Goal: Complete application form

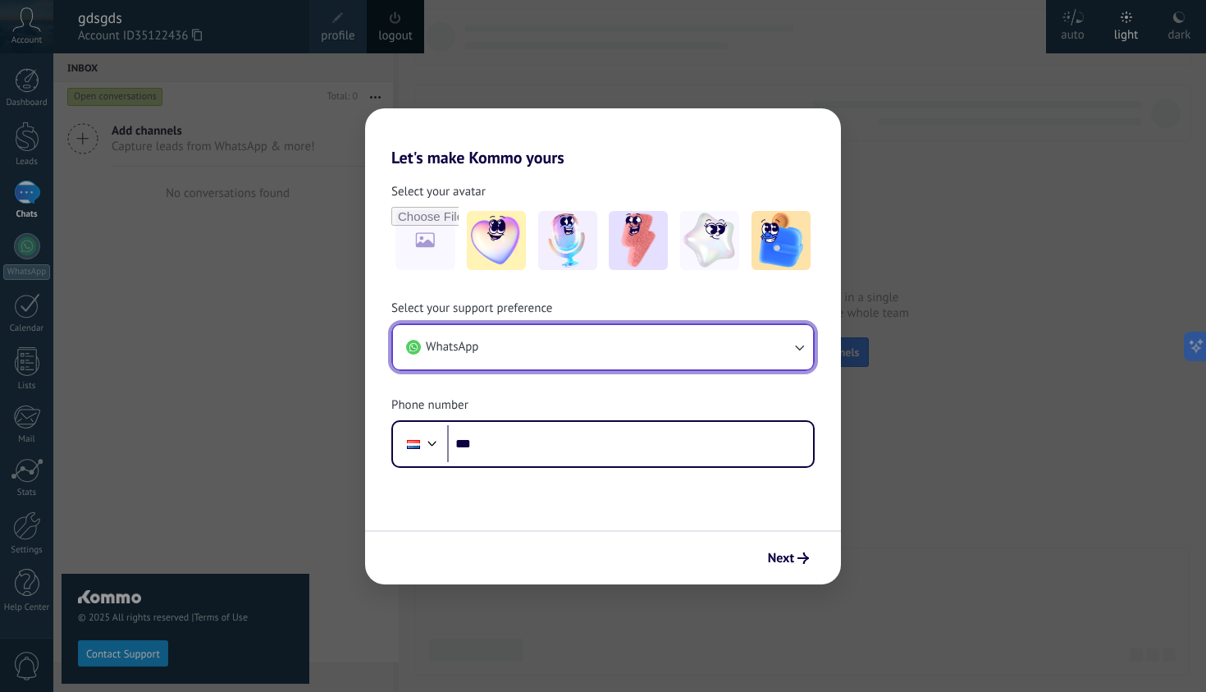
click at [596, 350] on button "WhatsApp" at bounding box center [603, 347] width 420 height 44
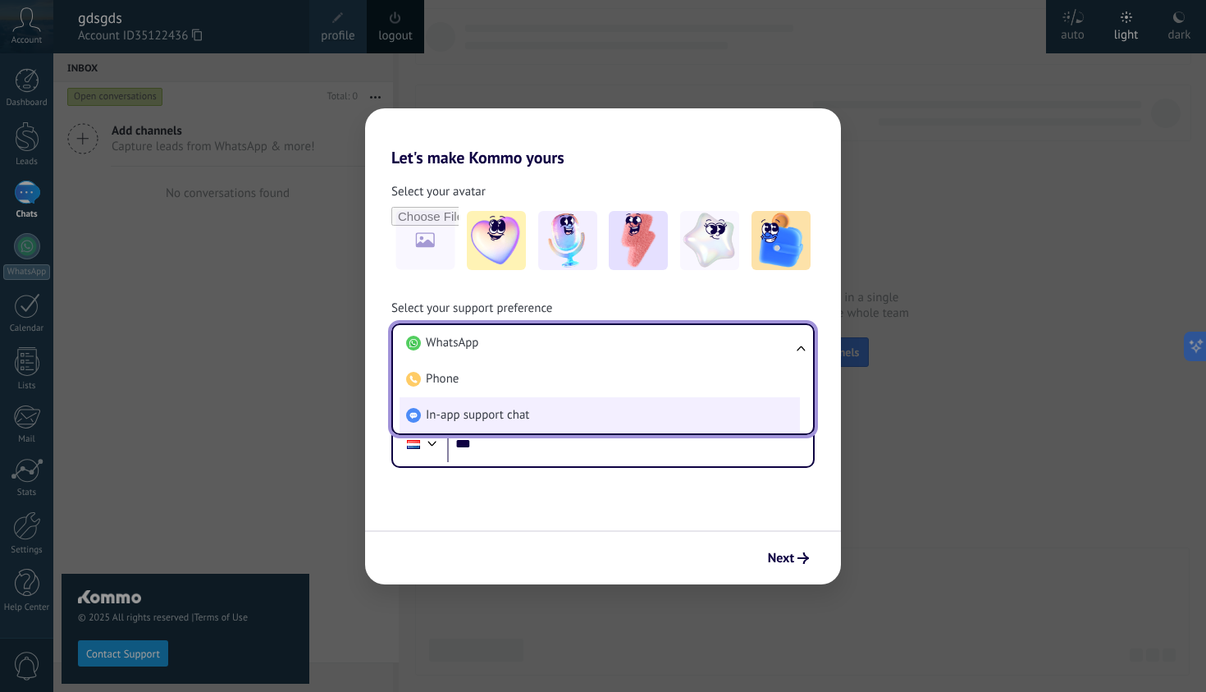
click at [616, 406] on li "In-app support chat" at bounding box center [600, 415] width 400 height 36
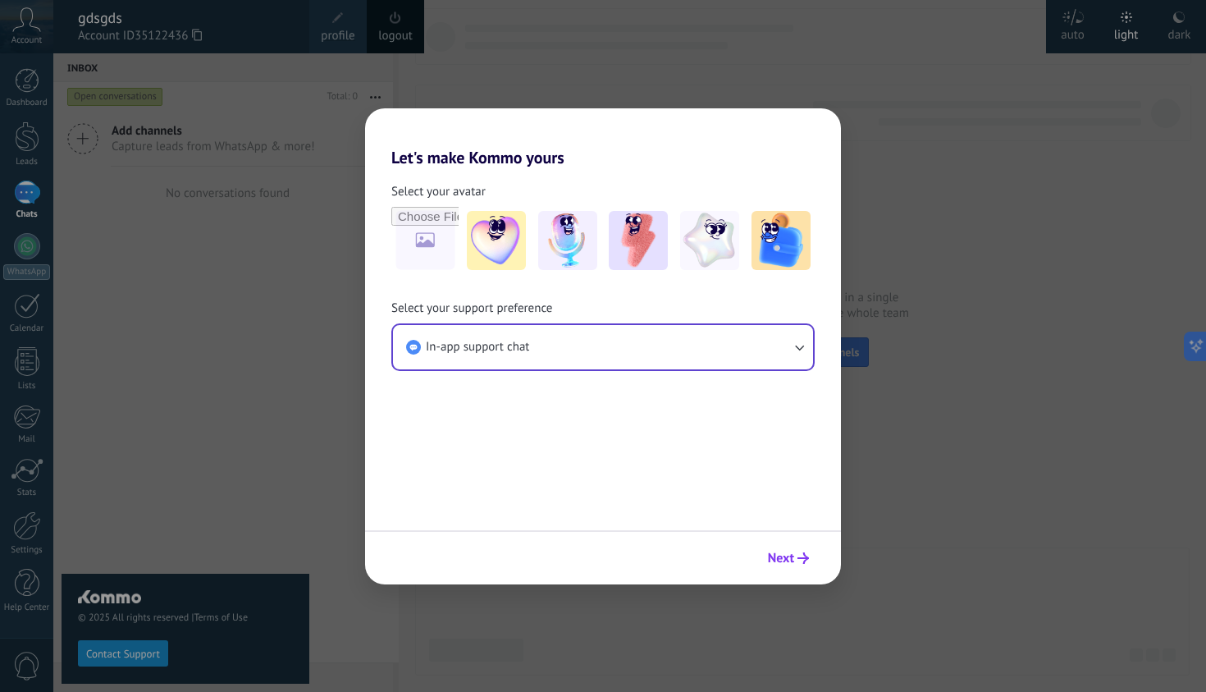
click at [772, 552] on span "Next" at bounding box center [781, 557] width 26 height 11
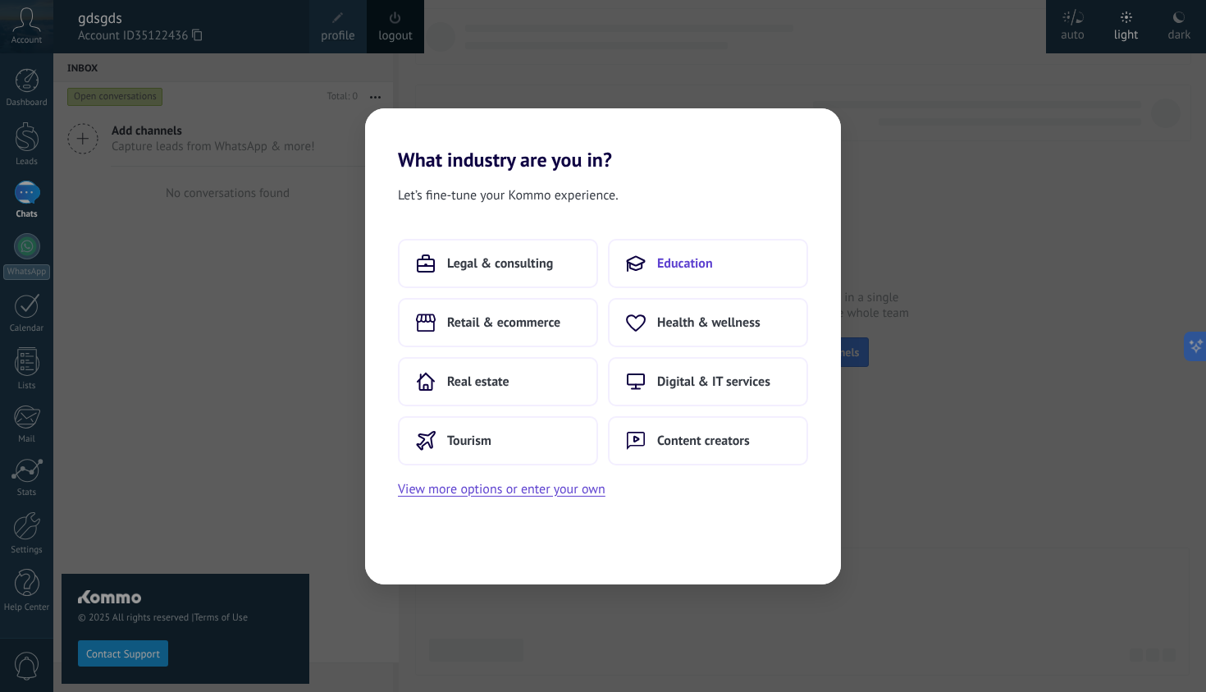
click at [717, 253] on button "Education" at bounding box center [708, 263] width 200 height 49
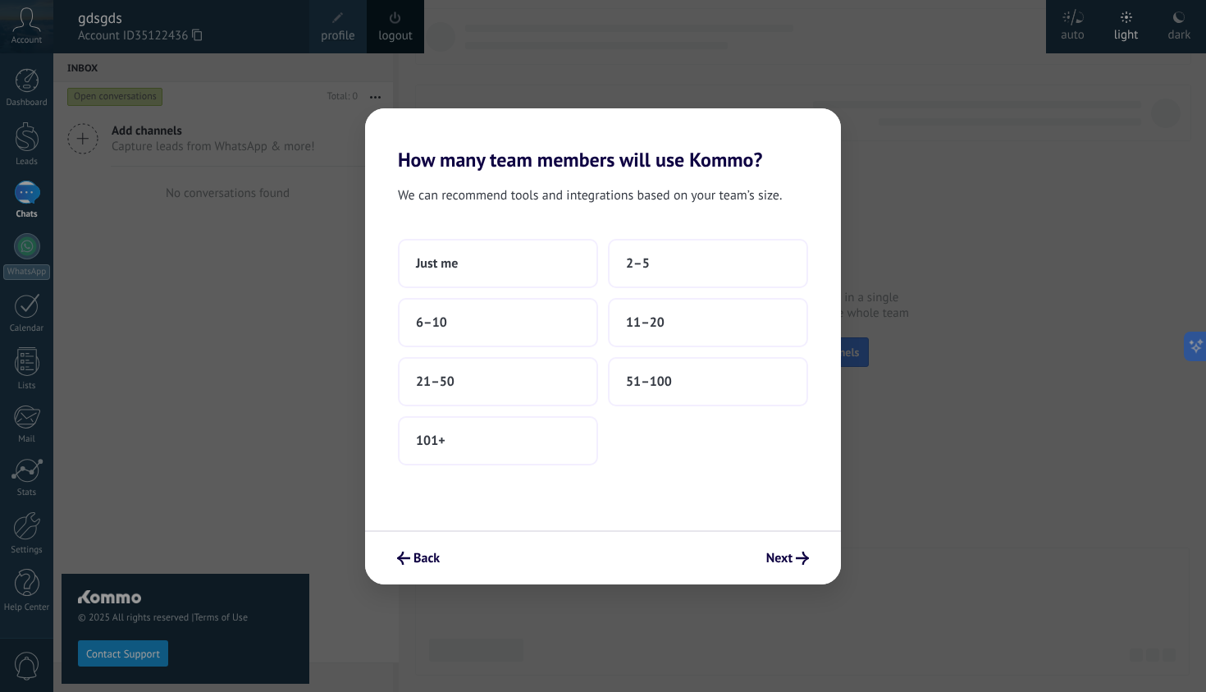
click at [717, 253] on button "2–5" at bounding box center [708, 263] width 200 height 49
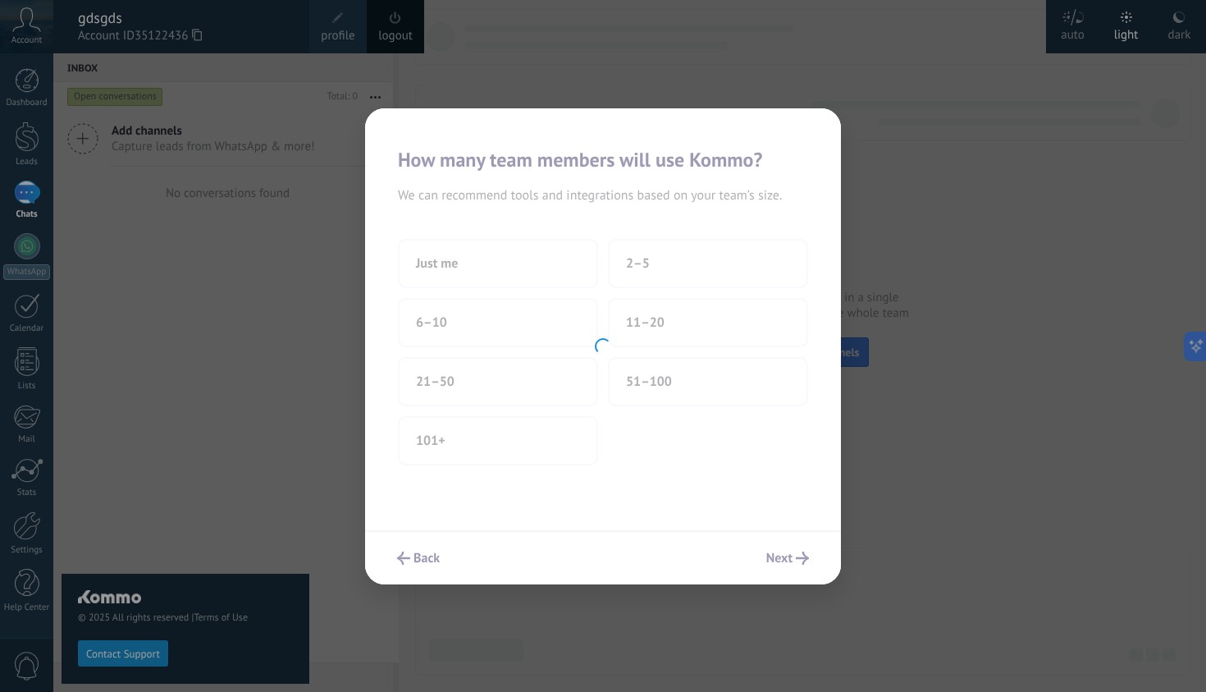
click at [717, 253] on div at bounding box center [603, 346] width 476 height 476
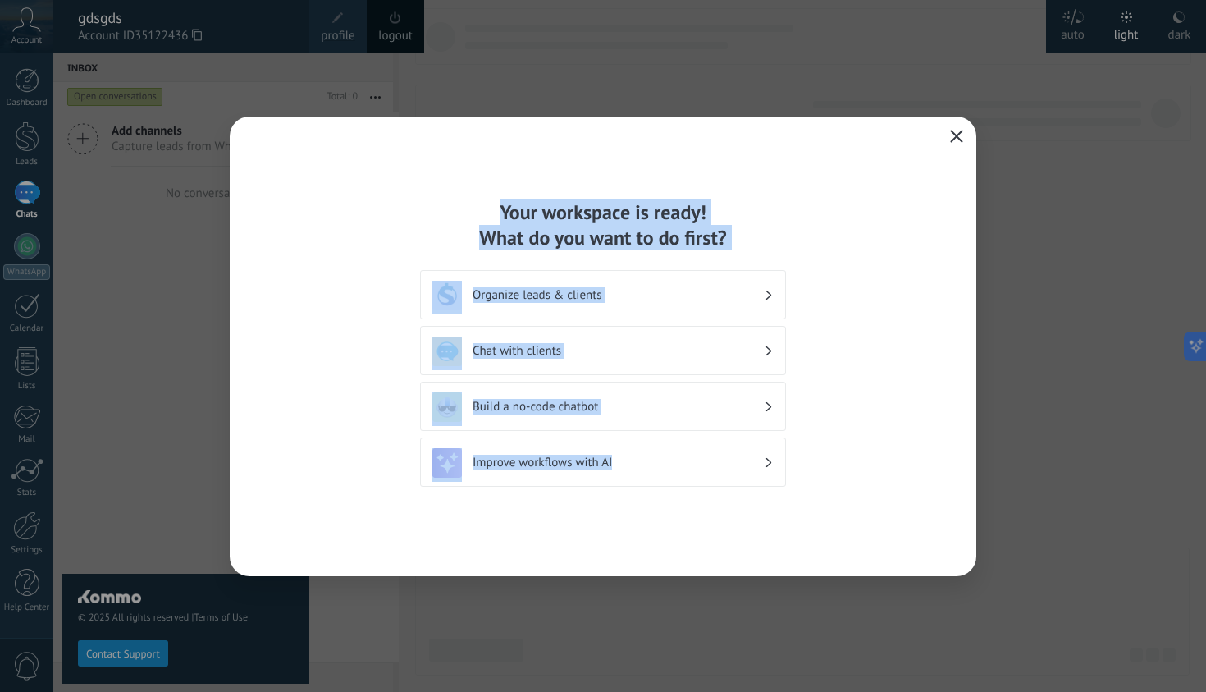
click at [961, 133] on icon "button" at bounding box center [956, 136] width 13 height 13
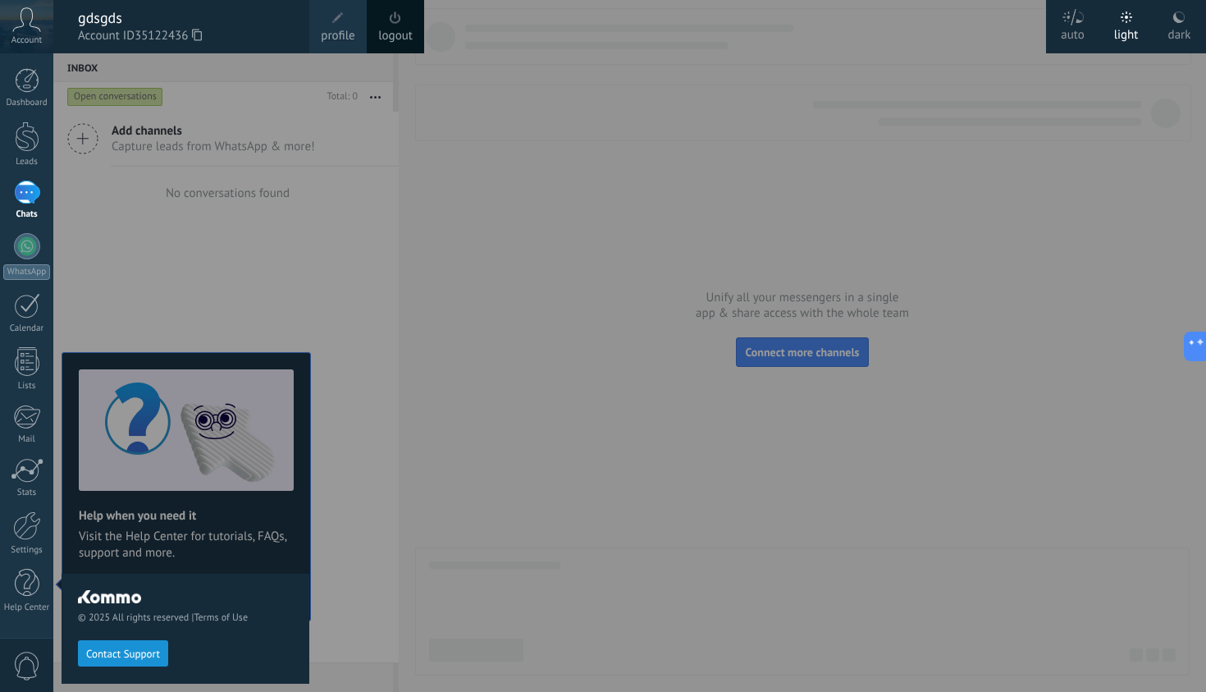
click at [200, 32] on icon at bounding box center [197, 35] width 10 height 12
